Goal: Find specific page/section: Find specific page/section

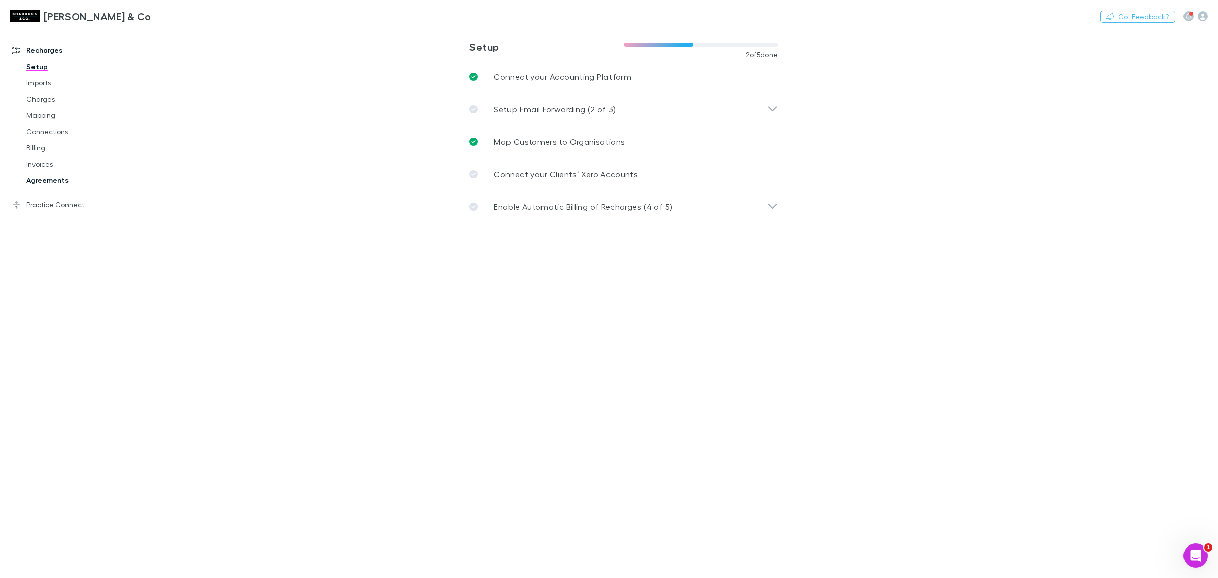
click at [61, 179] on link "Agreements" at bounding box center [79, 180] width 127 height 16
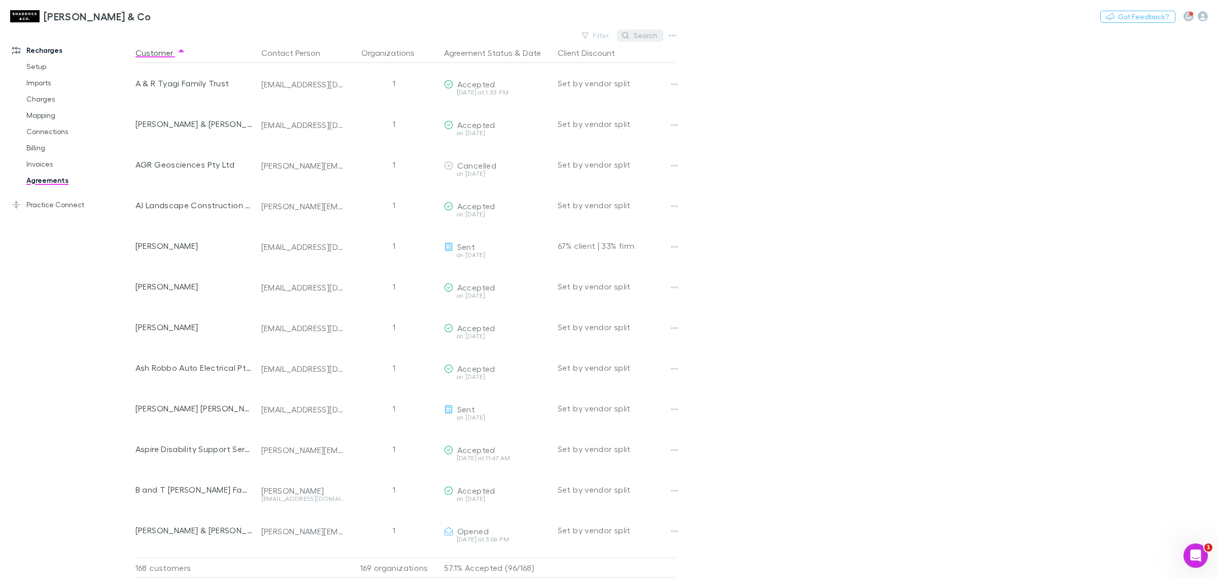
click at [640, 35] on button "Search" at bounding box center [640, 35] width 46 height 12
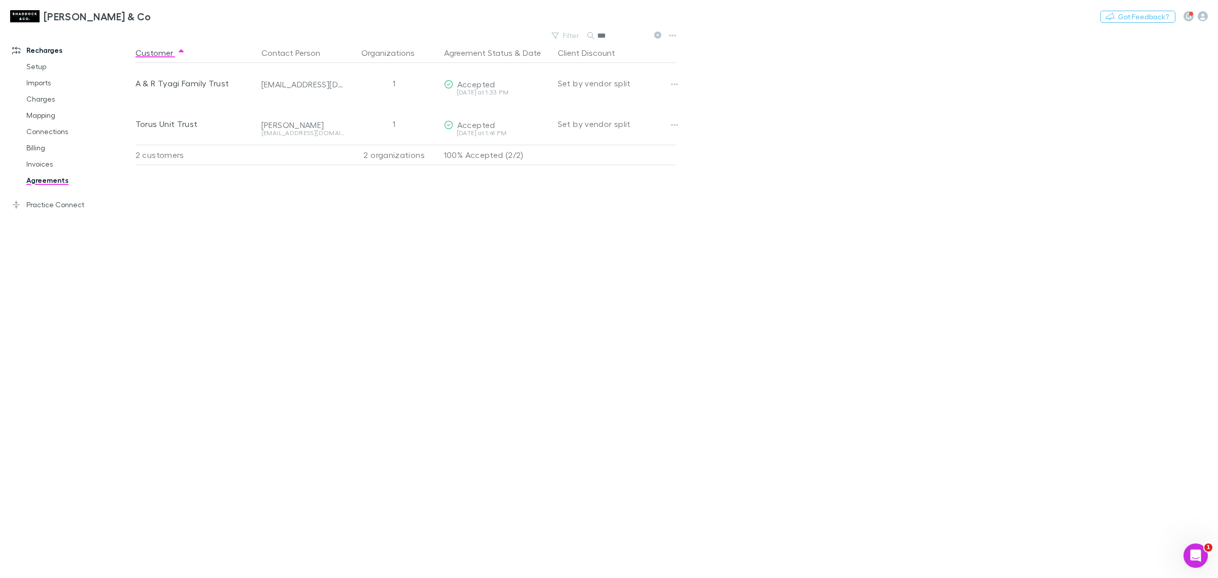
type input "***"
